Goal: Complete application form

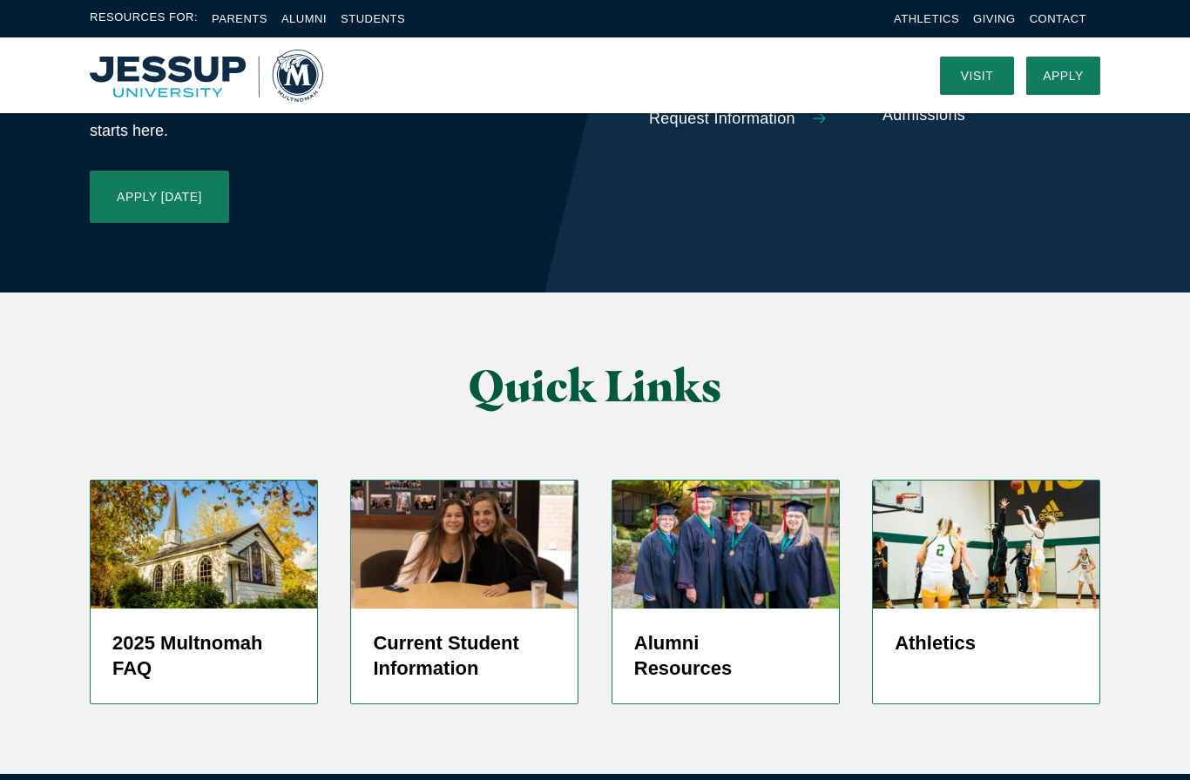
scroll to position [4042, 0]
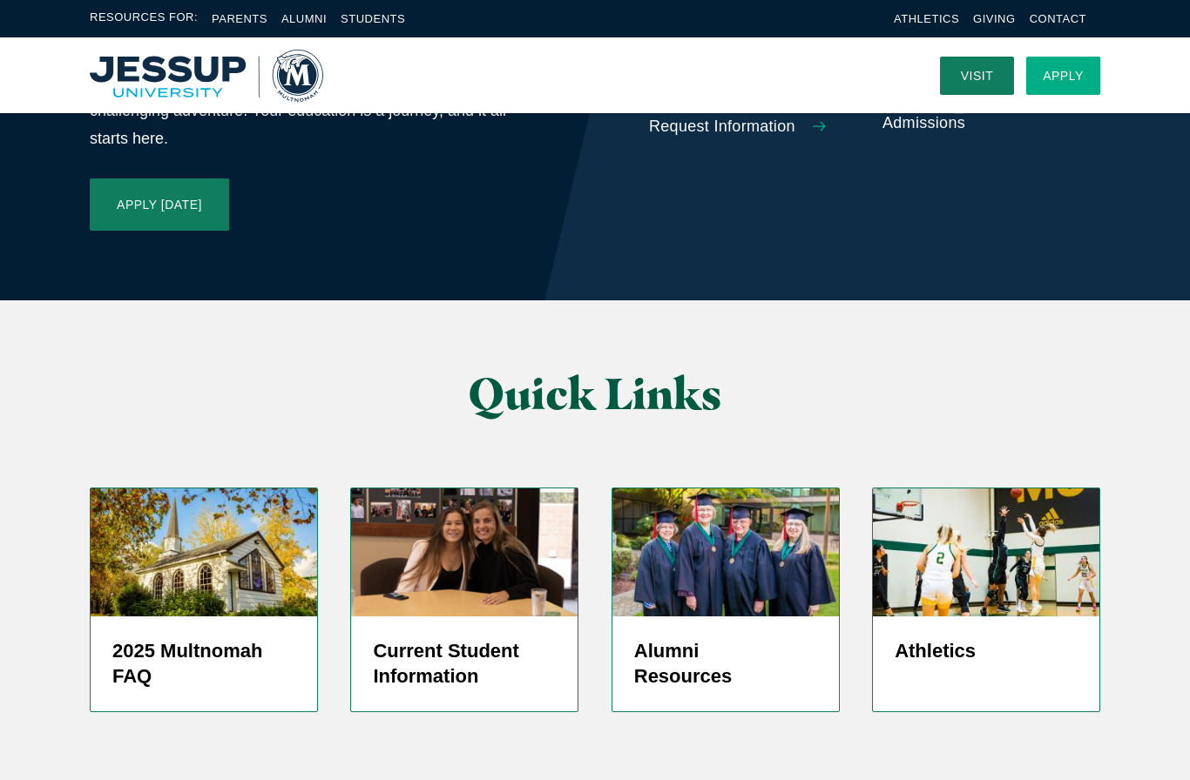
click at [1045, 83] on link "Apply" at bounding box center [1063, 76] width 74 height 38
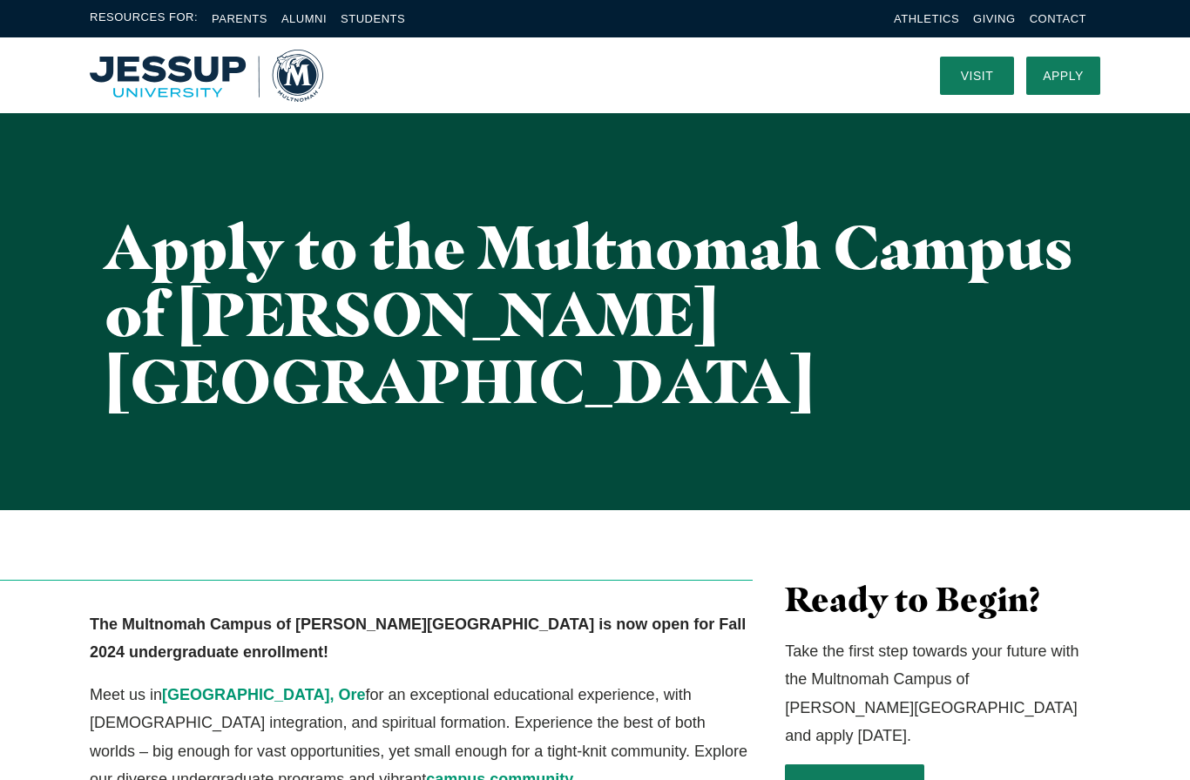
scroll to position [17, 0]
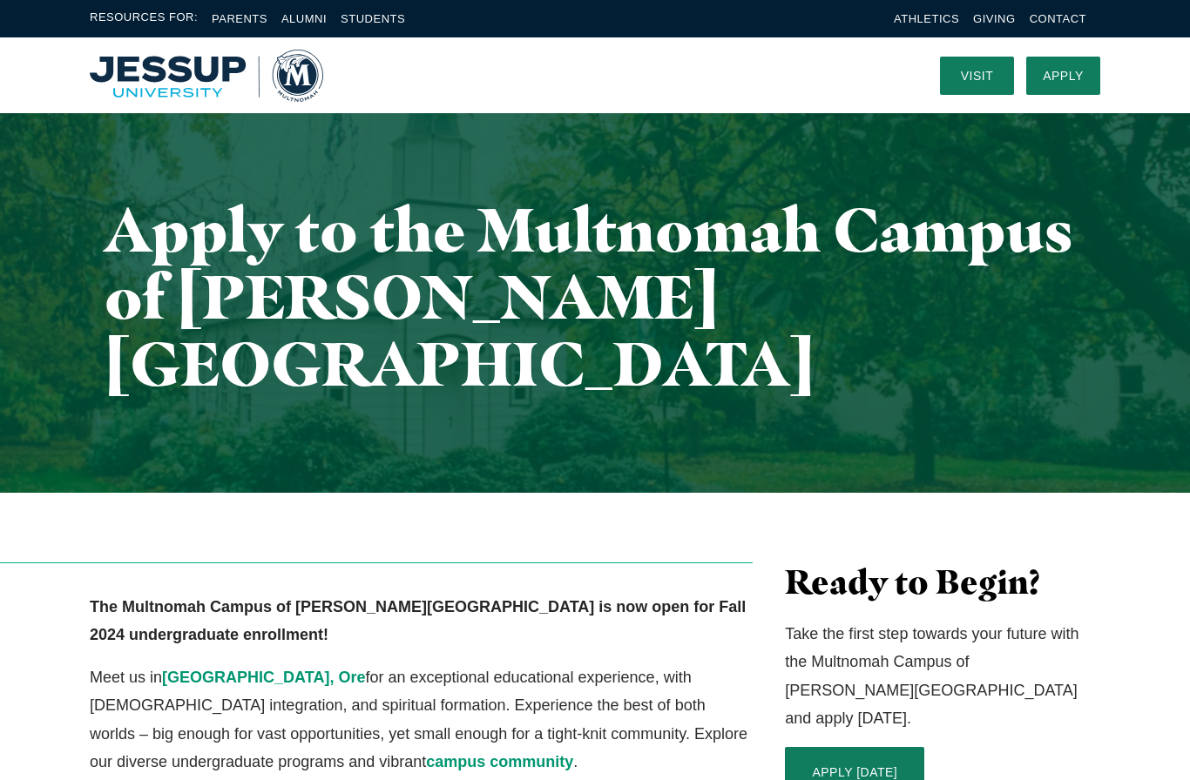
click at [837, 645] on div "Ready to Begin? Take the first step towards your future with the Multnomah Camp…" at bounding box center [943, 772] width 348 height 419
click at [841, 747] on link "APPLY [DATE]" at bounding box center [854, 773] width 139 height 52
click at [1052, 78] on link "Apply" at bounding box center [1063, 76] width 74 height 38
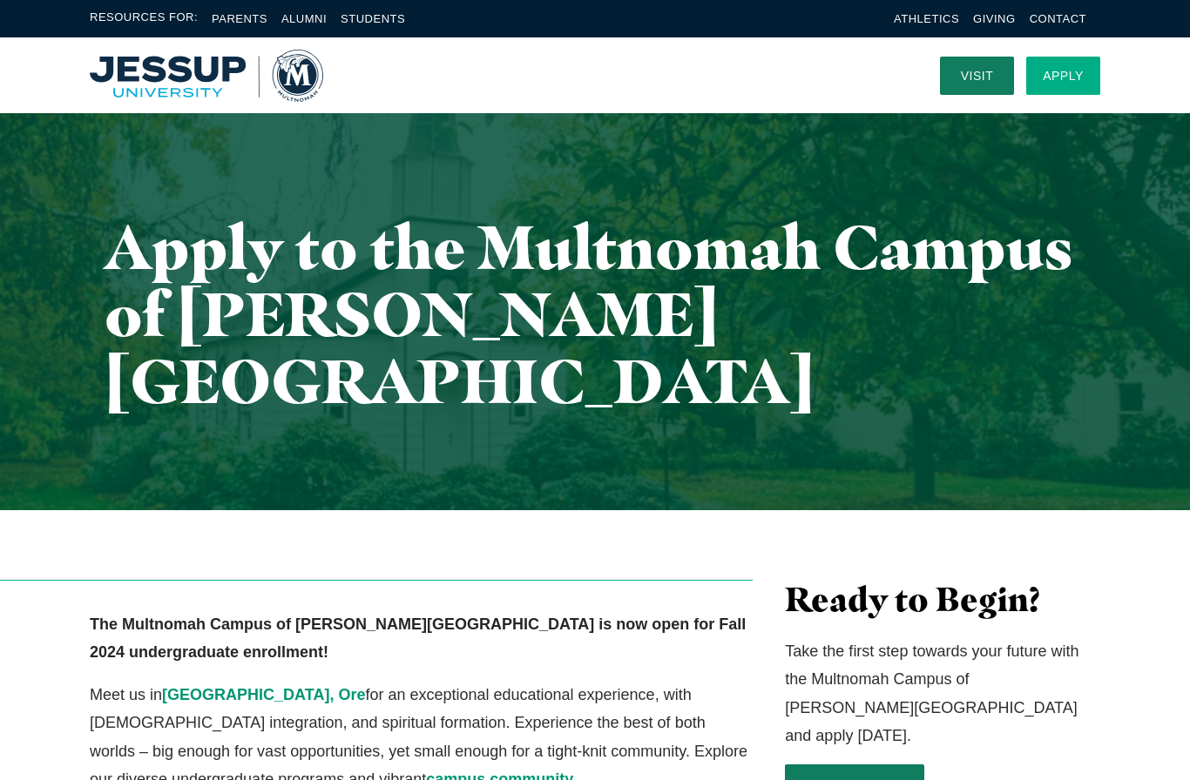
click at [1070, 78] on link "Apply" at bounding box center [1063, 76] width 74 height 38
